Goal: Information Seeking & Learning: Learn about a topic

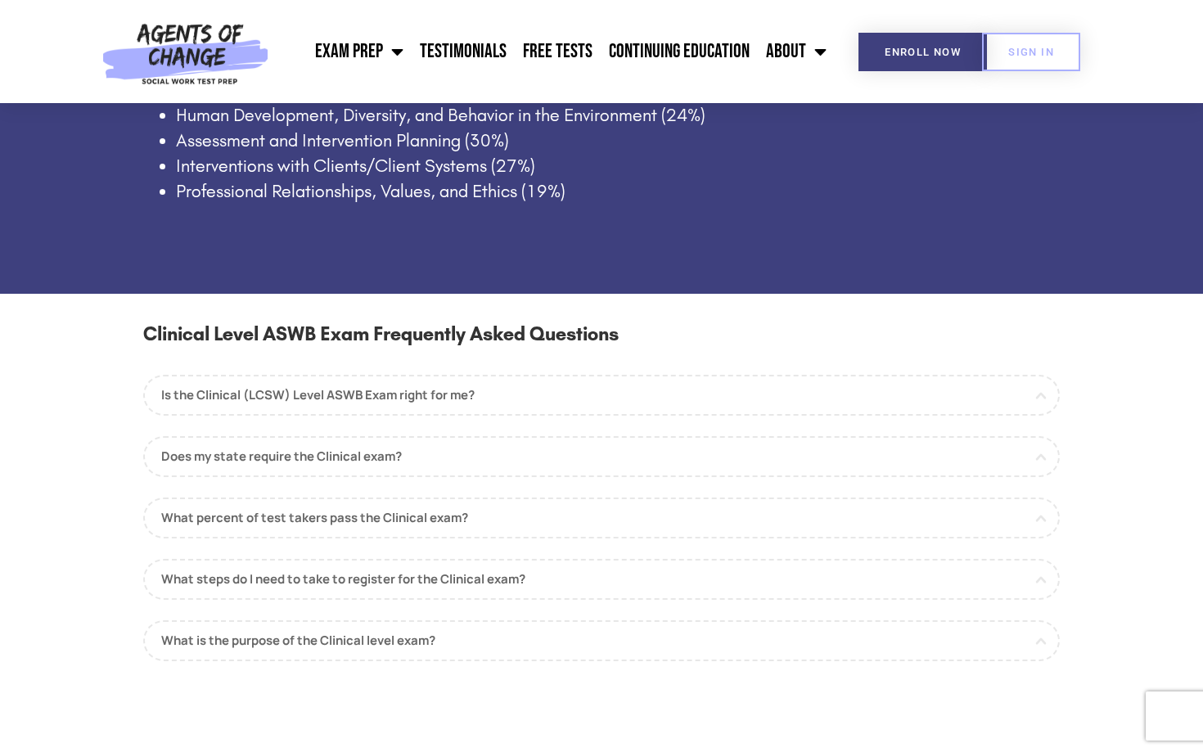
scroll to position [1268, 0]
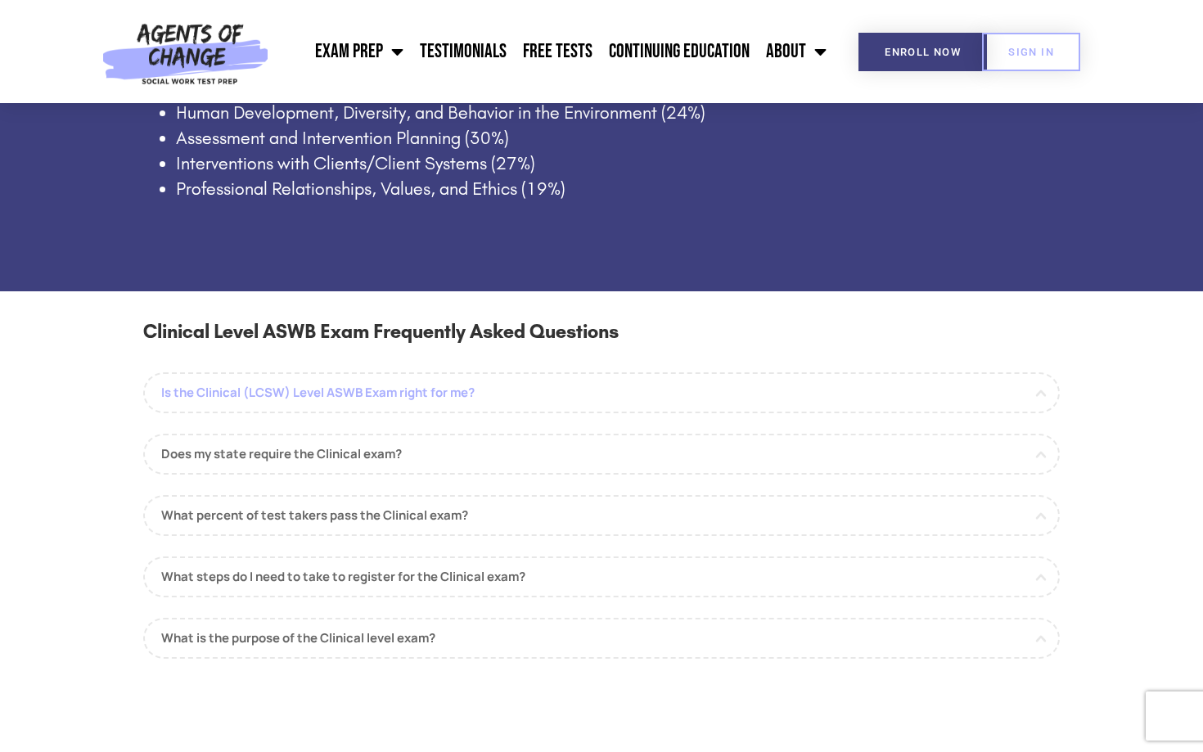
click at [445, 386] on link "Is the Clinical (LCSW) Level ASWB Exam right for me?" at bounding box center [601, 392] width 916 height 41
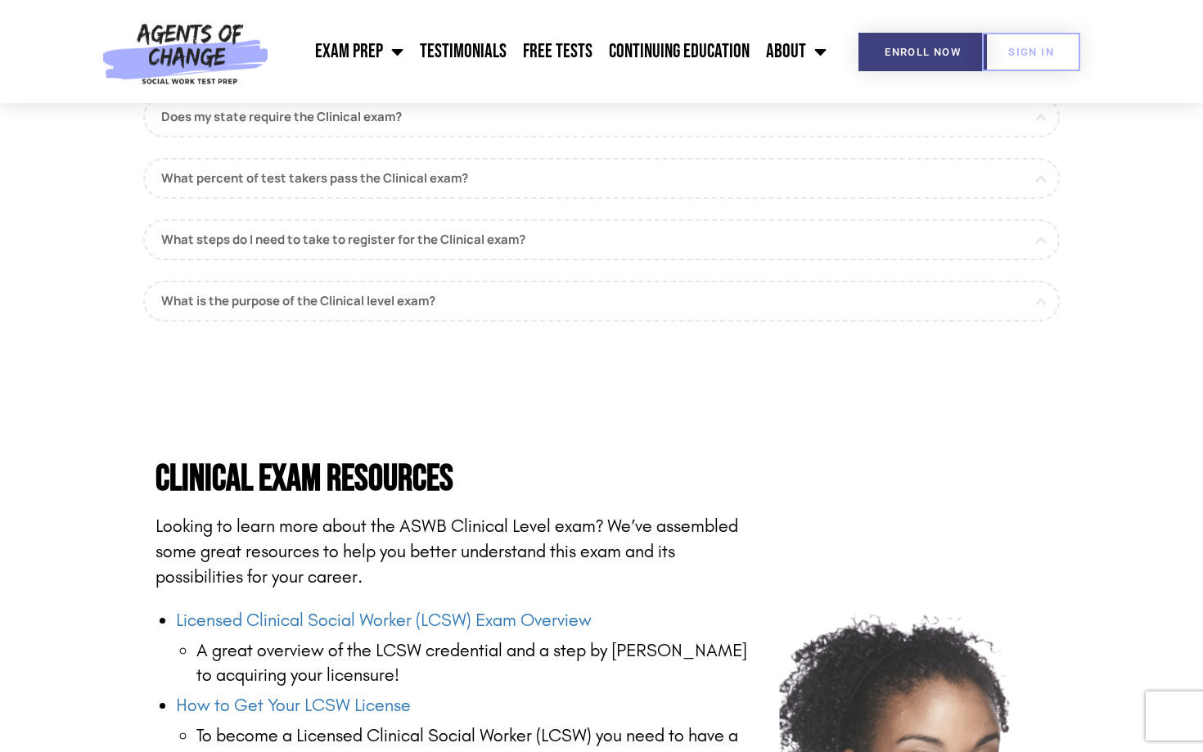
scroll to position [1721, 0]
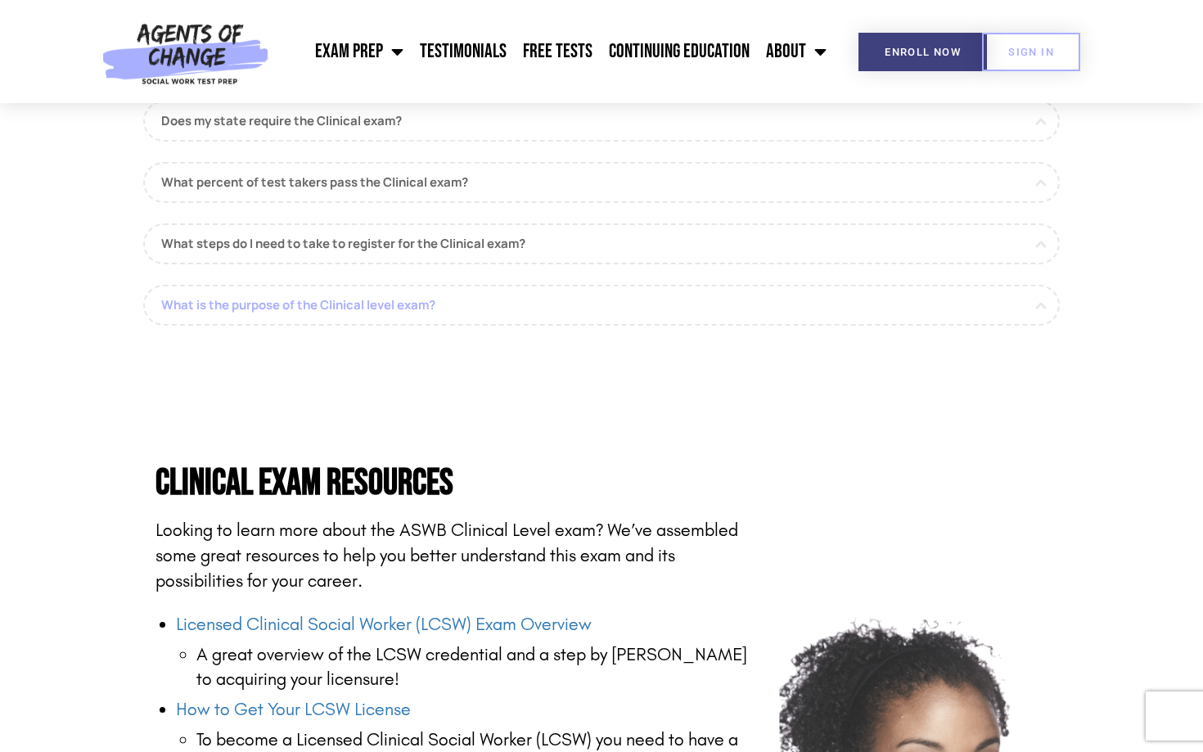
click at [346, 299] on link "What is the purpose of the Clinical level exam?" at bounding box center [601, 305] width 916 height 41
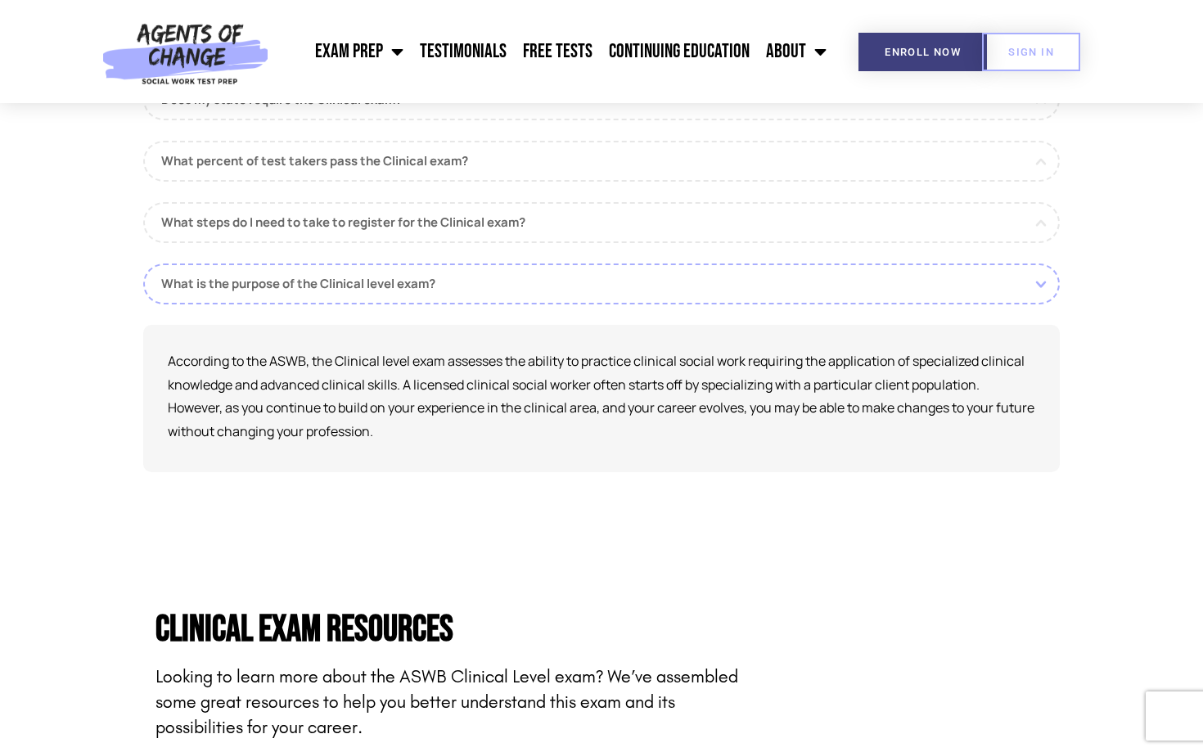
scroll to position [1598, 0]
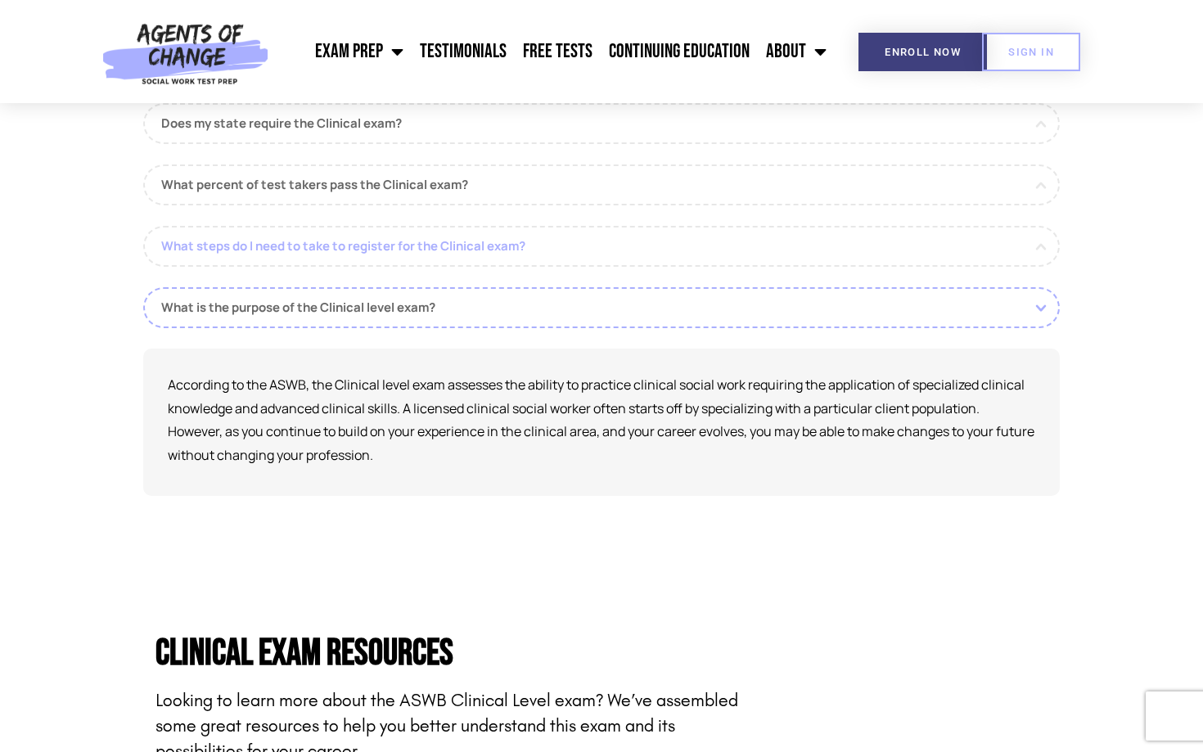
click at [569, 255] on link "What steps do I need to take to register for the Clinical exam?" at bounding box center [601, 246] width 916 height 41
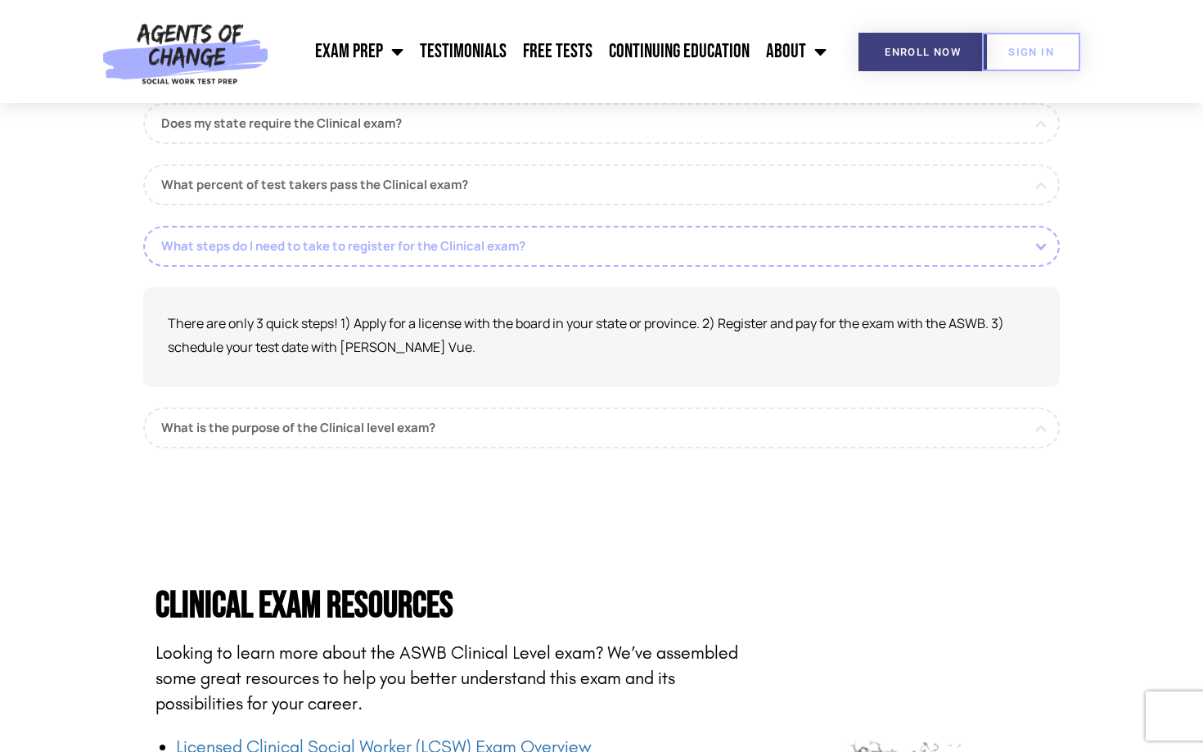
click at [569, 255] on link "What steps do I need to take to register for the Clinical exam?" at bounding box center [601, 246] width 916 height 41
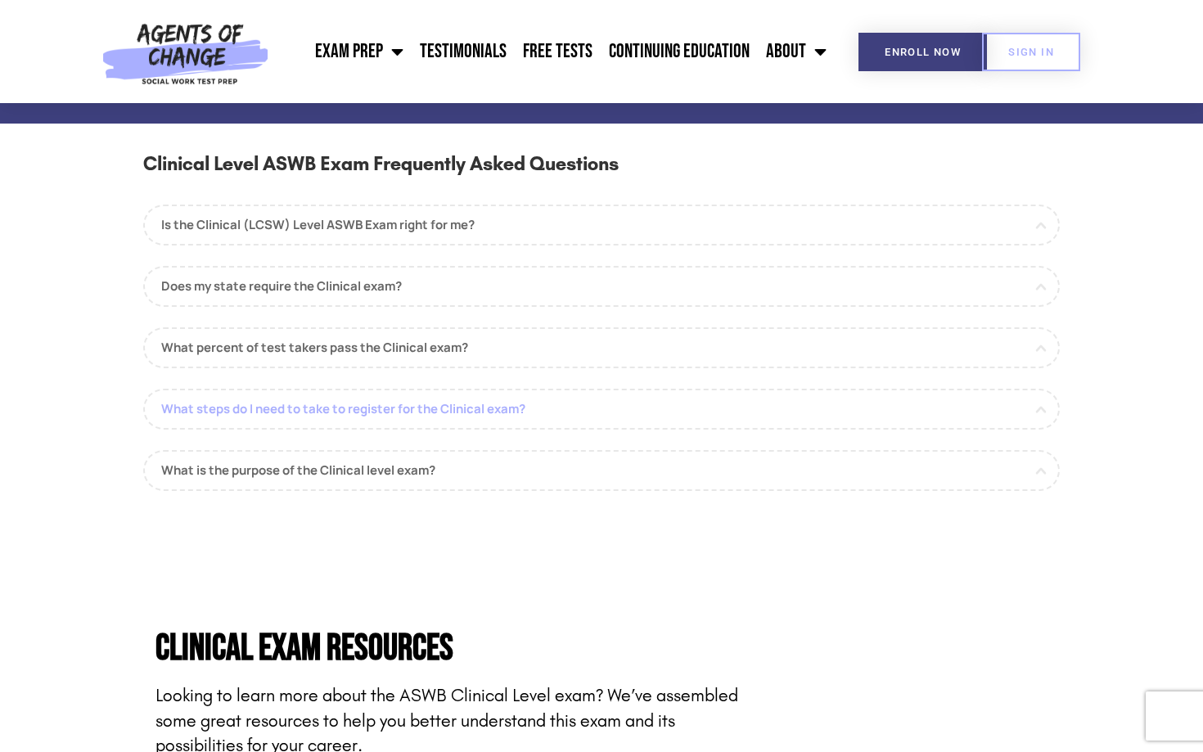
scroll to position [1430, 0]
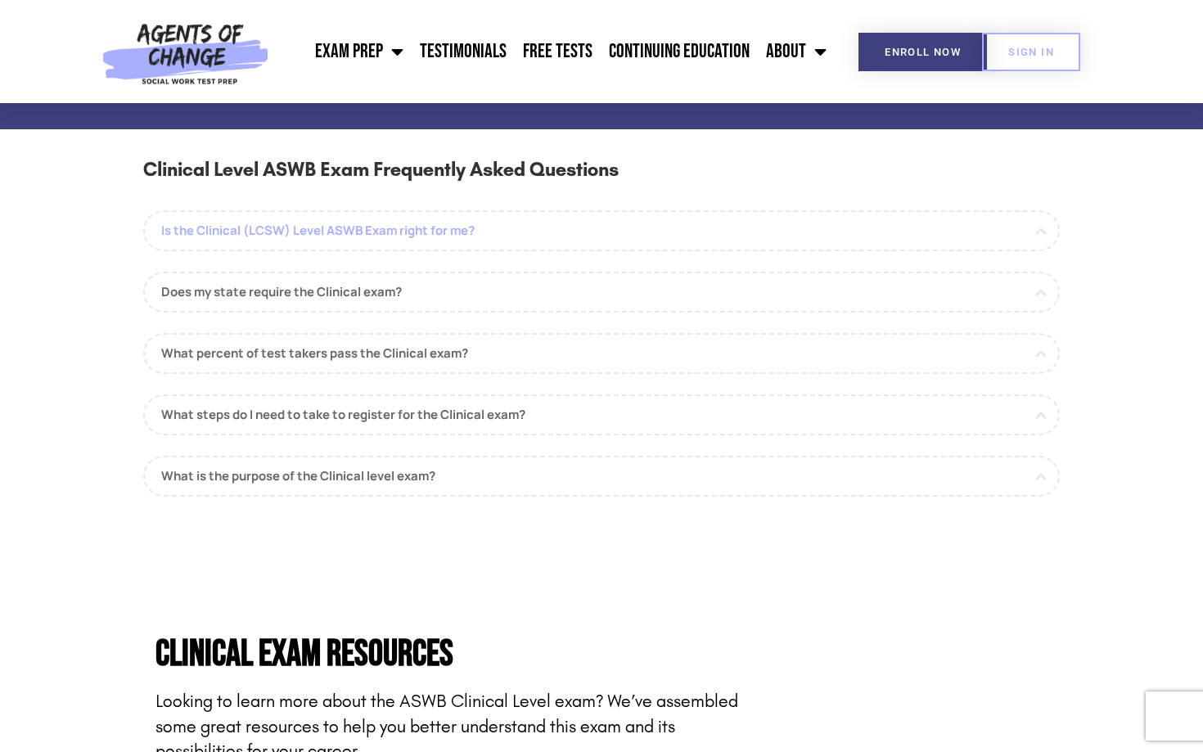
click at [550, 218] on link "Is the Clinical (LCSW) Level ASWB Exam right for me?" at bounding box center [601, 230] width 916 height 41
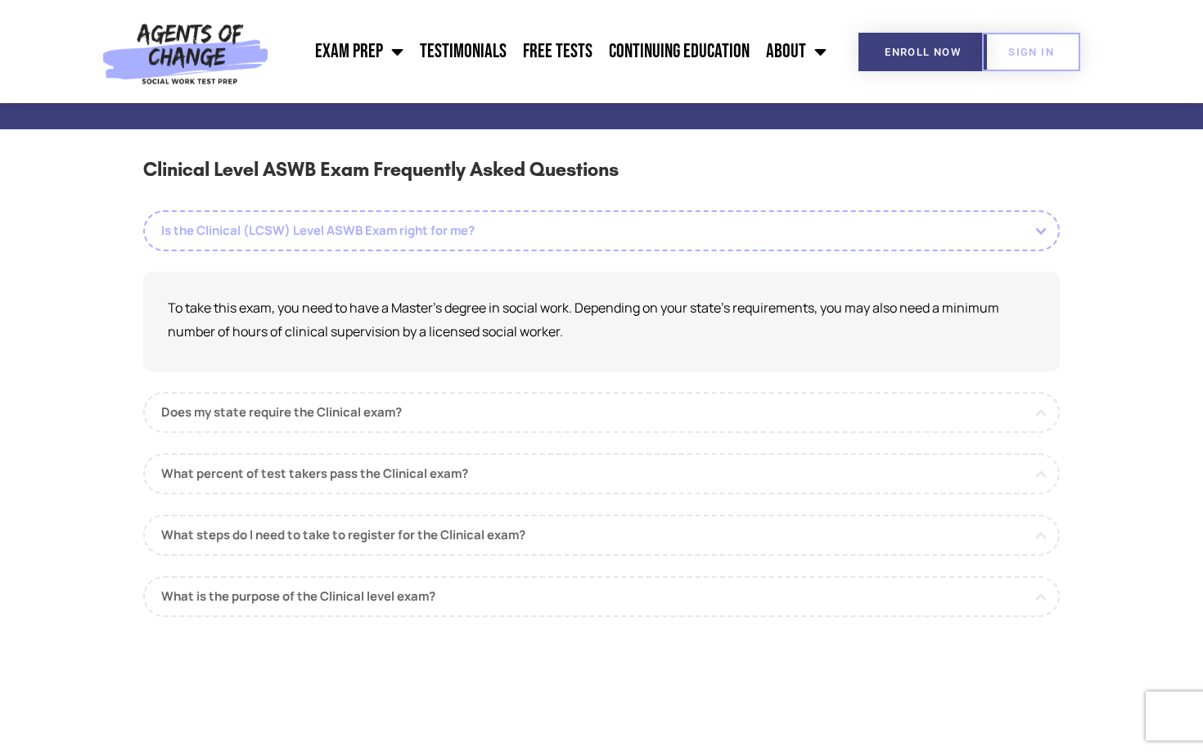
click at [550, 218] on link "Is the Clinical (LCSW) Level ASWB Exam right for me?" at bounding box center [601, 230] width 916 height 41
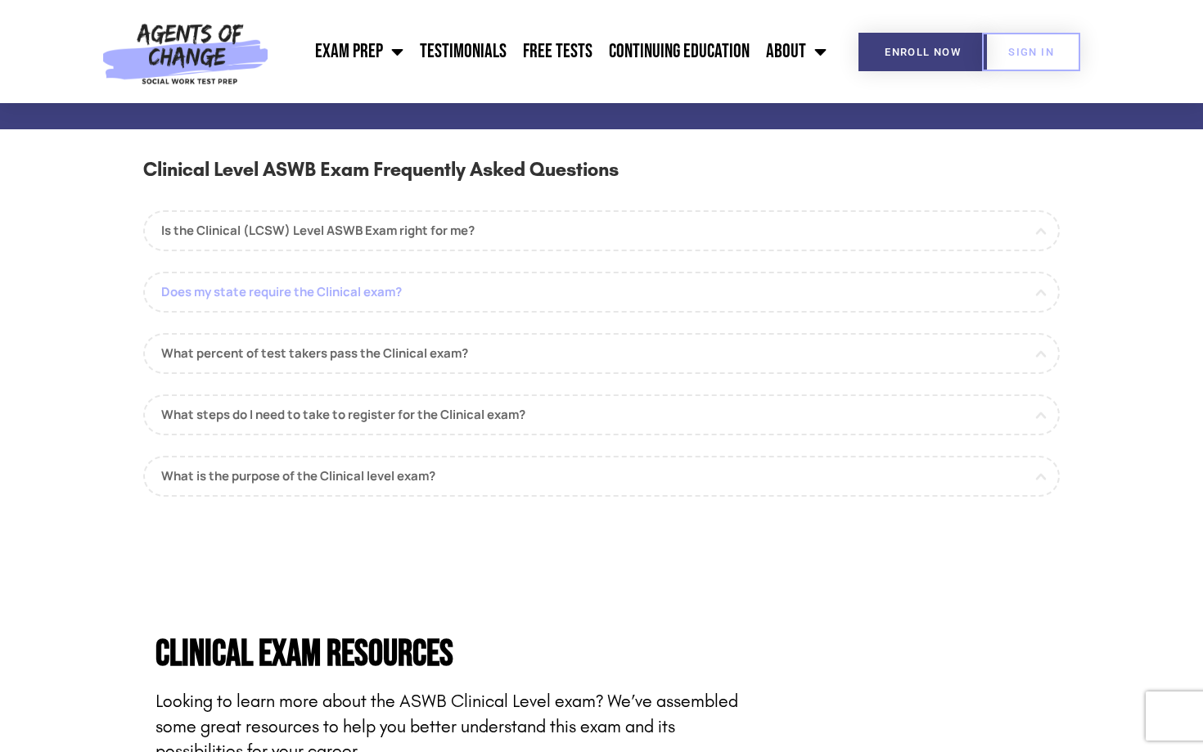
click at [512, 294] on link "Does my state require the Clinical exam?" at bounding box center [601, 292] width 916 height 41
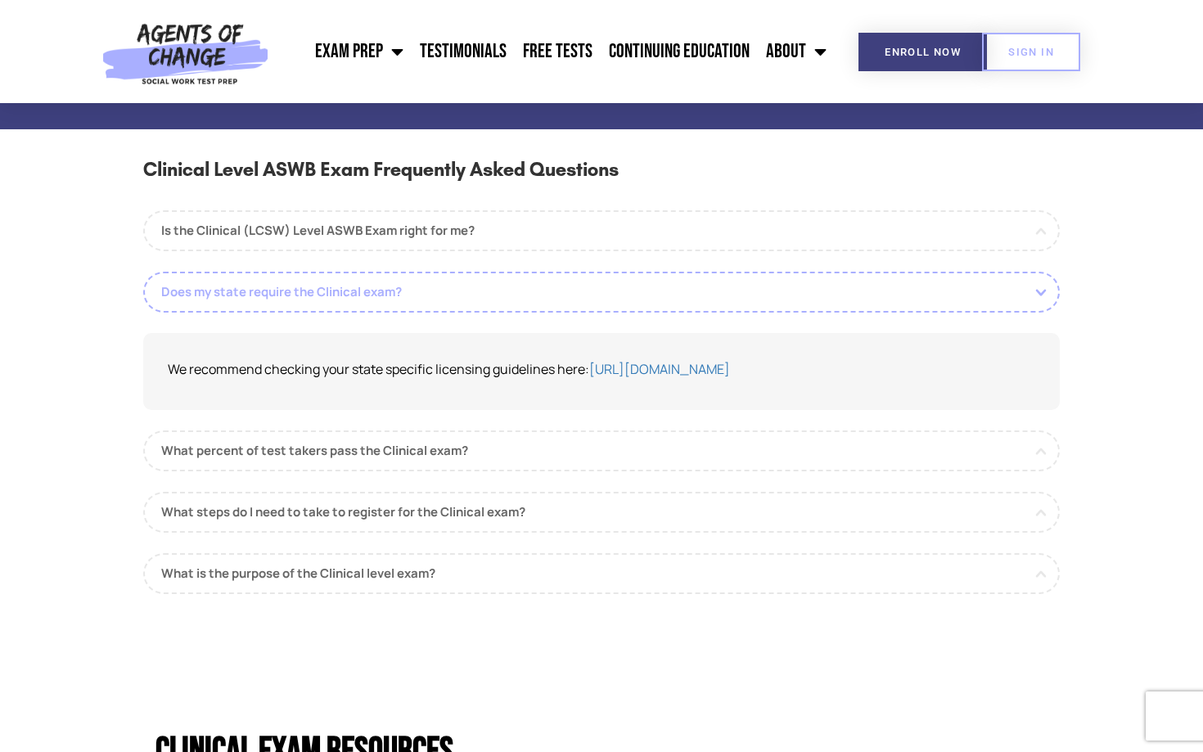
click at [512, 294] on link "Does my state require the Clinical exam?" at bounding box center [601, 292] width 916 height 41
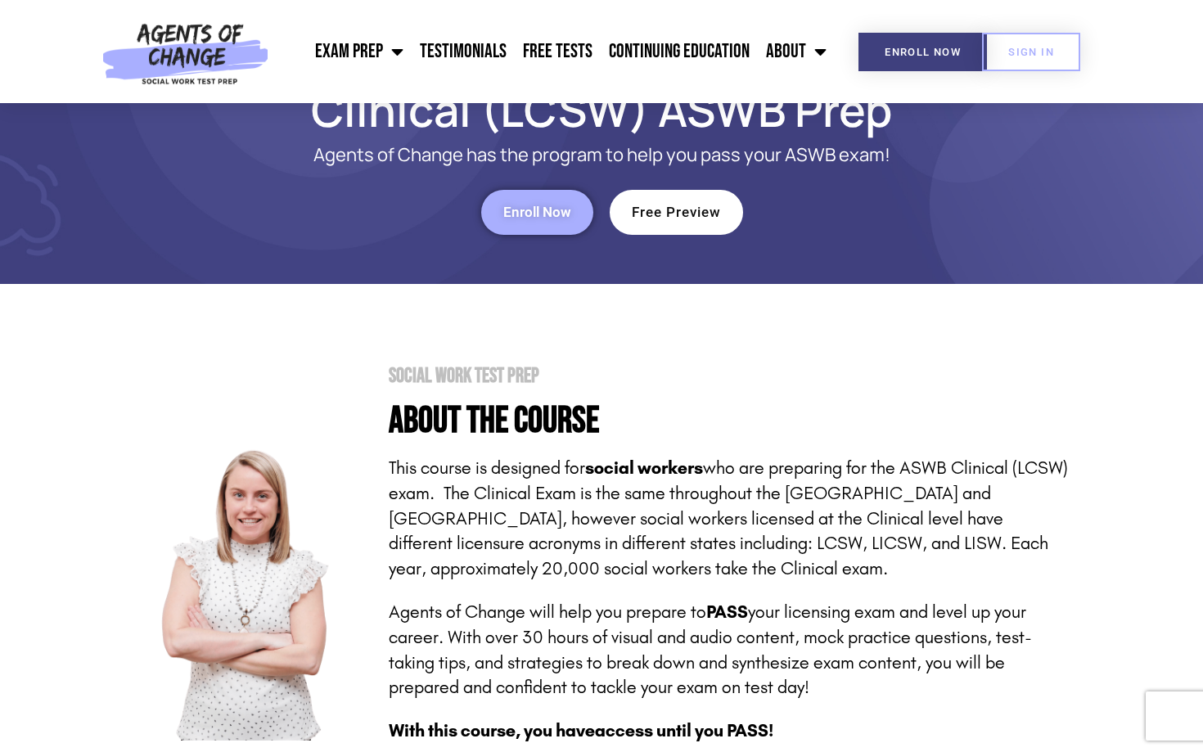
scroll to position [0, 0]
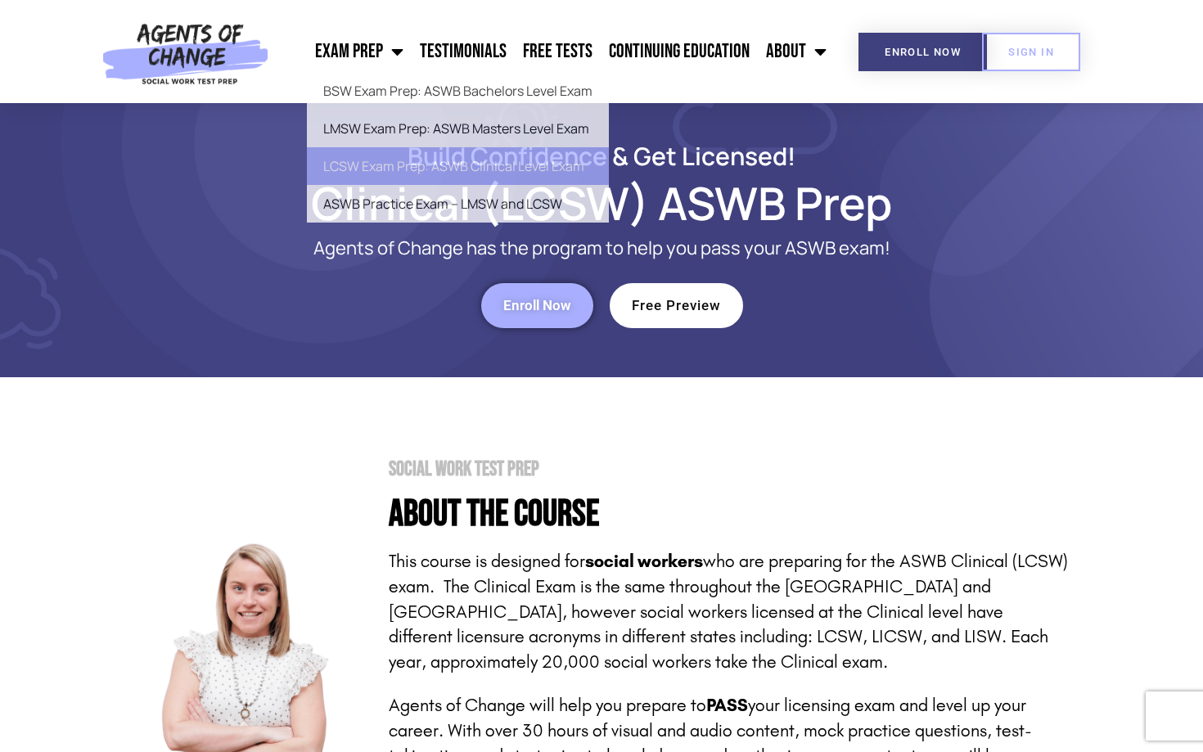
click at [276, 483] on div at bounding box center [251, 682] width 233 height 447
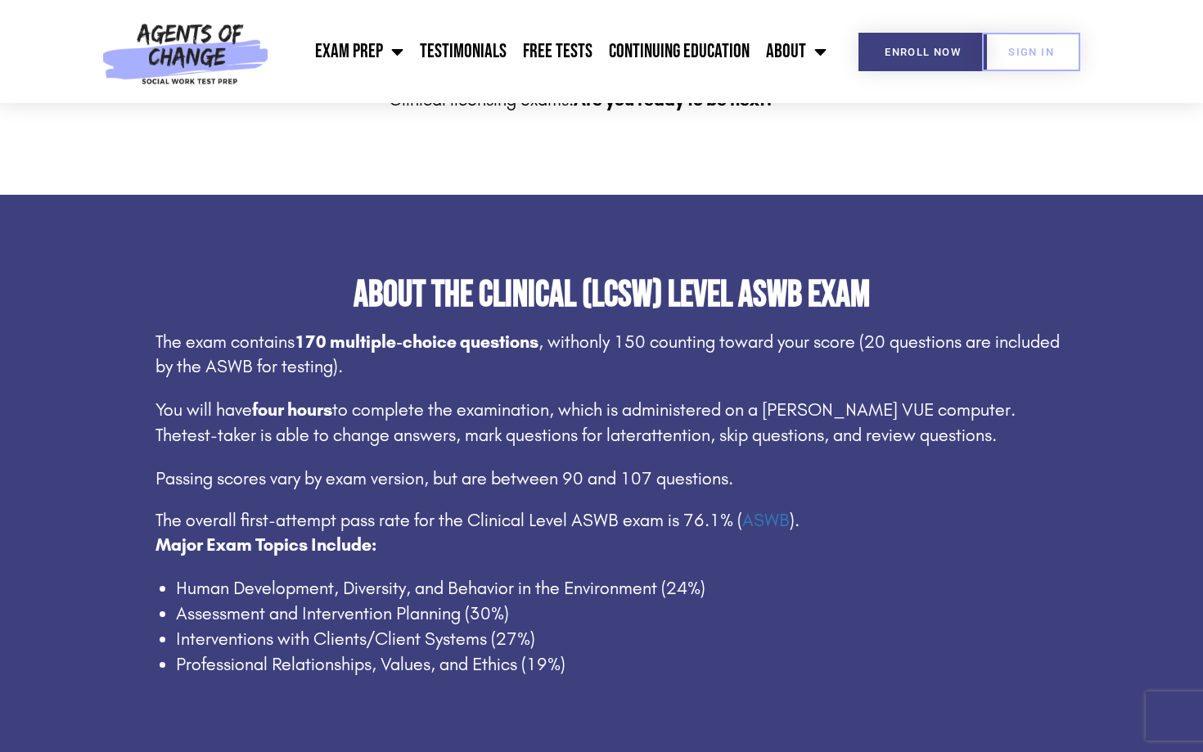
scroll to position [794, 0]
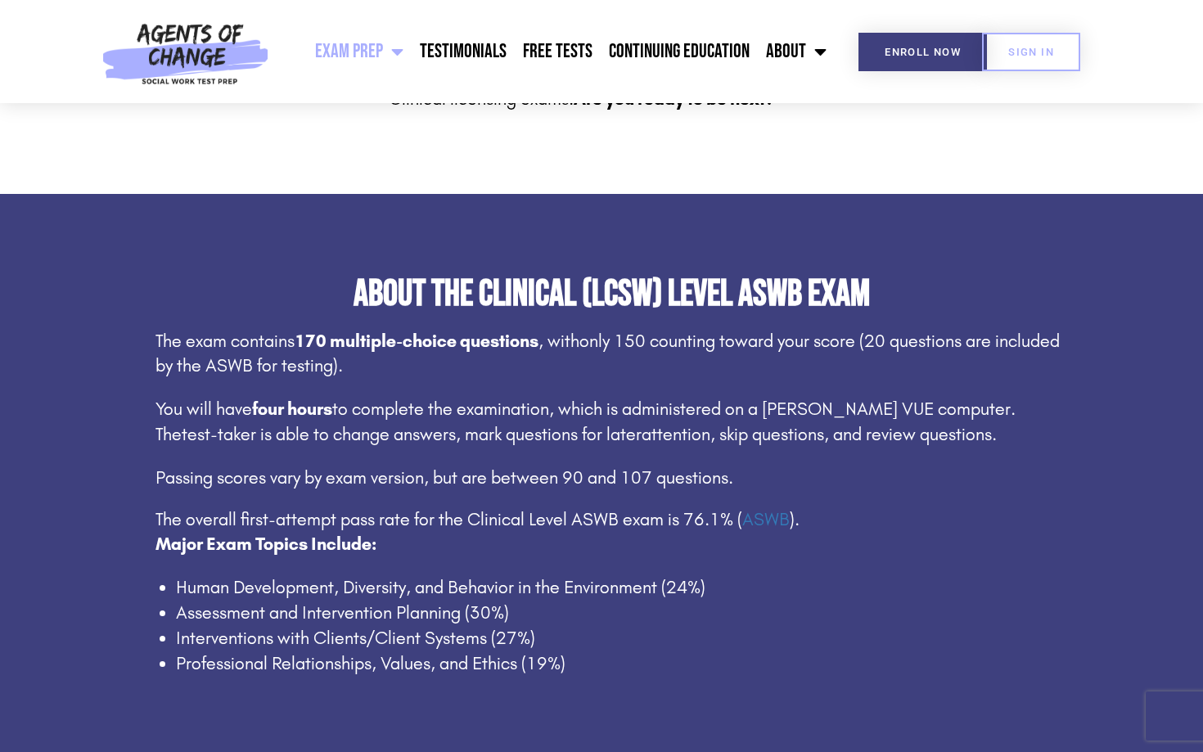
click at [379, 41] on link "Exam Prep" at bounding box center [359, 51] width 105 height 41
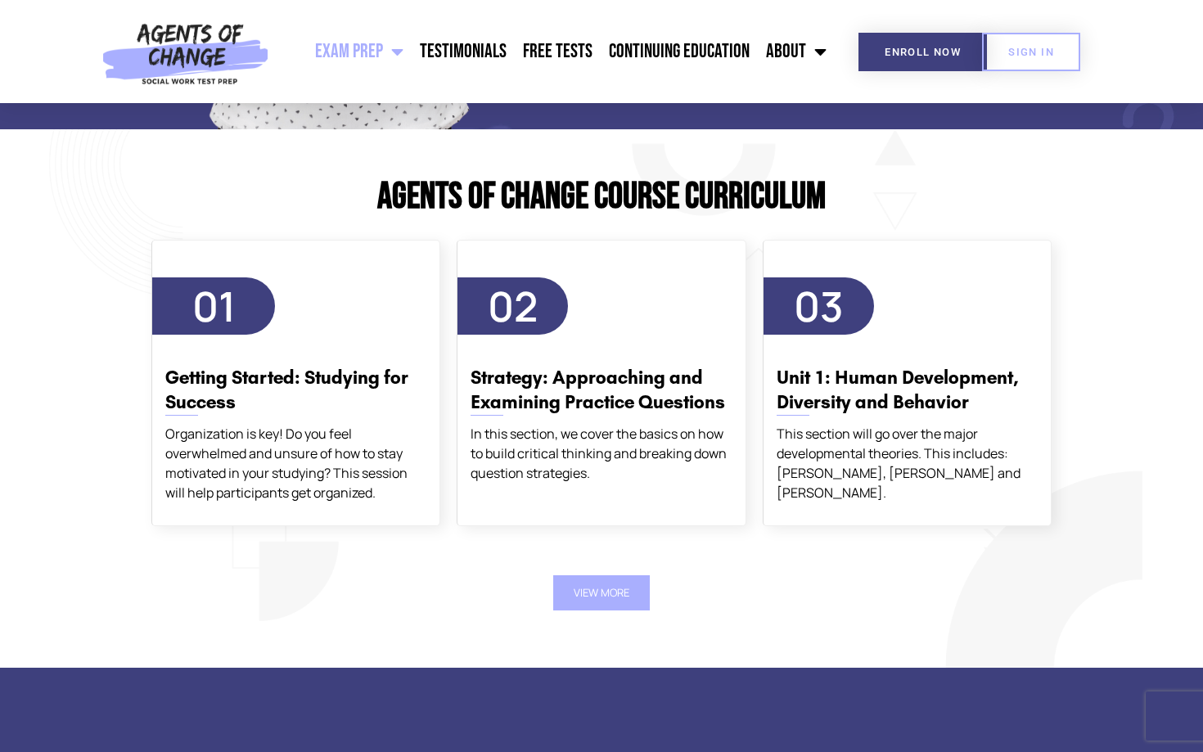
scroll to position [1842, 0]
